Goal: Information Seeking & Learning: Learn about a topic

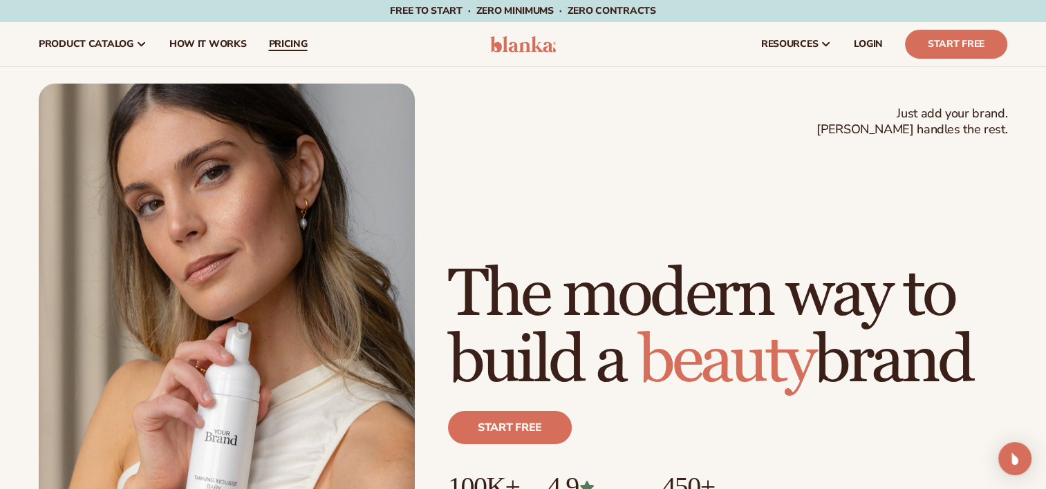
click at [274, 52] on link "pricing" at bounding box center [287, 44] width 61 height 44
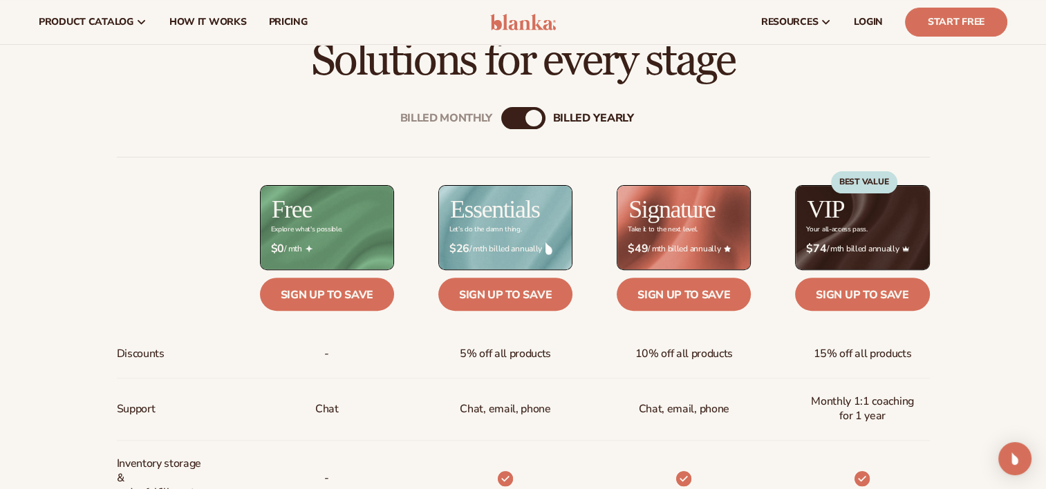
scroll to position [436, 0]
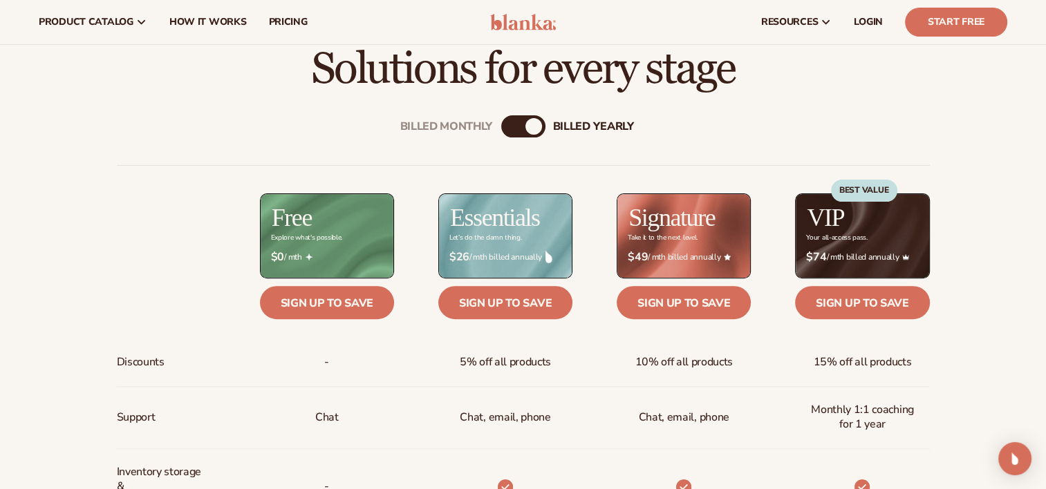
click at [528, 130] on div "billed Yearly" at bounding box center [533, 126] width 17 height 17
click at [513, 126] on div "Billed Monthly" at bounding box center [509, 126] width 17 height 17
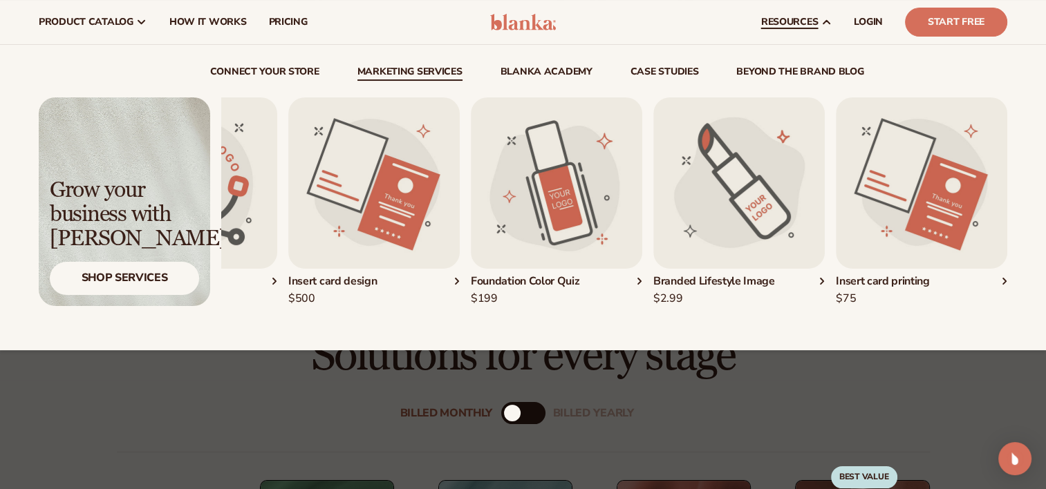
scroll to position [149, 0]
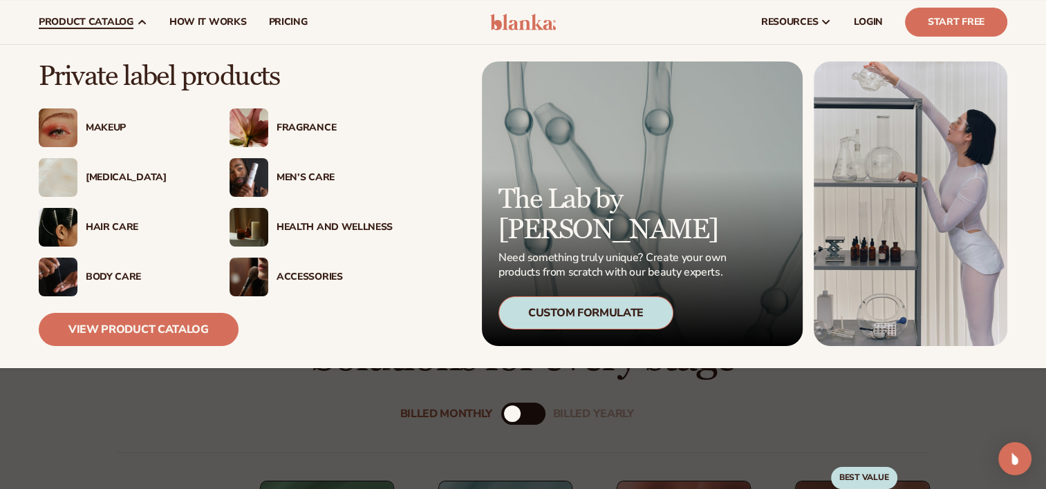
click at [100, 180] on div "[MEDICAL_DATA]" at bounding box center [144, 178] width 116 height 12
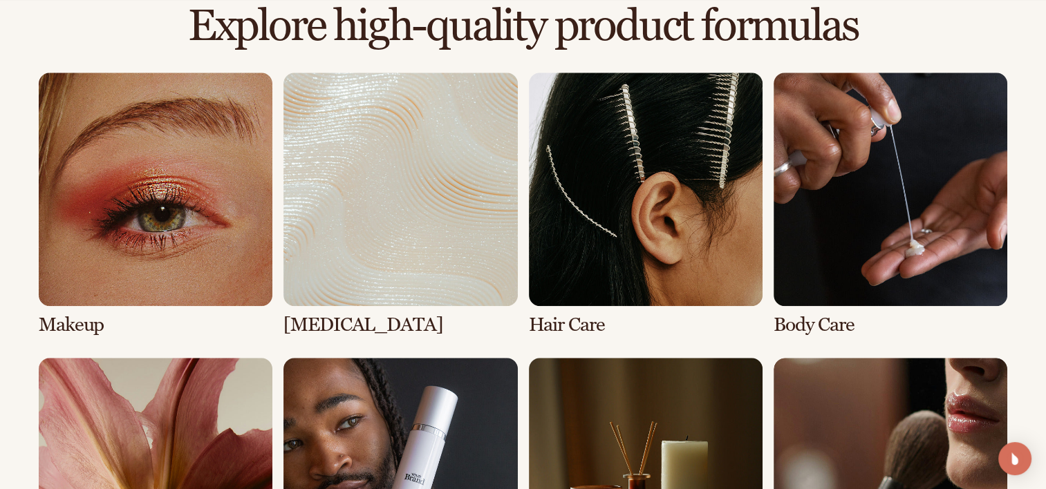
scroll to position [1089, 0]
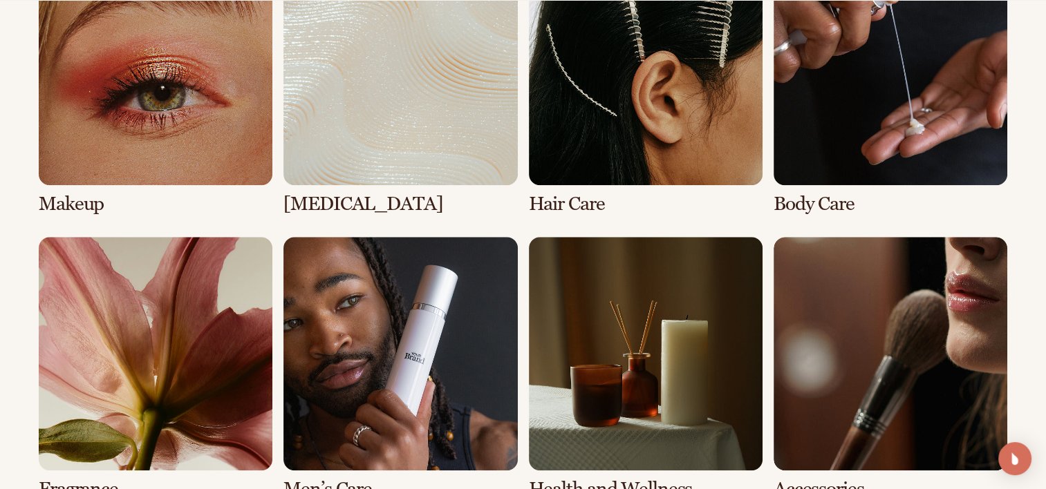
click at [404, 171] on link "2 / 8" at bounding box center [400, 83] width 234 height 263
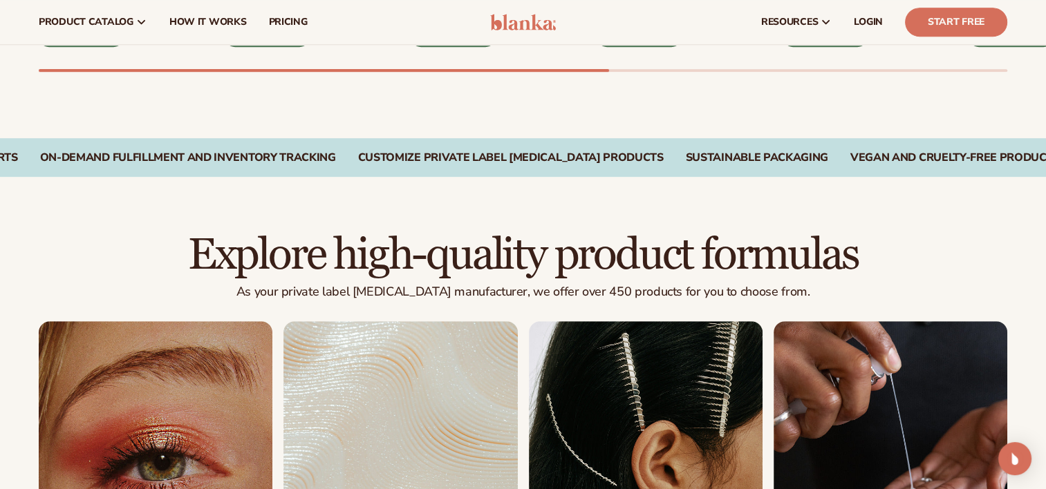
scroll to position [592, 0]
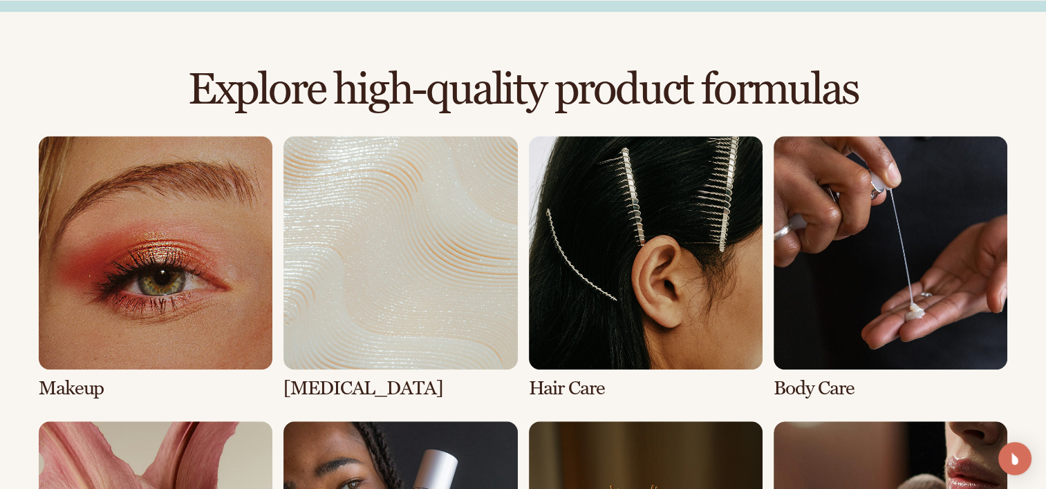
scroll to position [1058, 0]
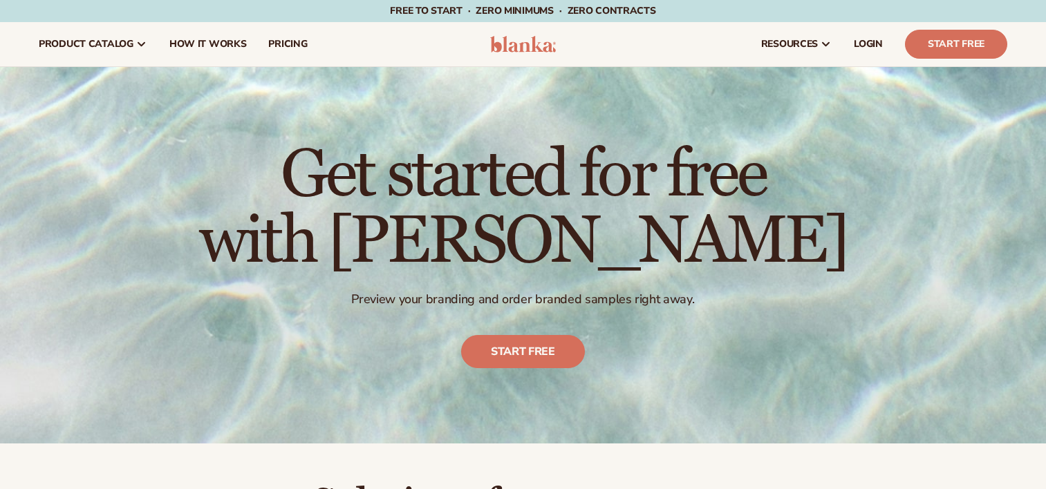
scroll to position [149, 0]
